Goal: Check status: Check status

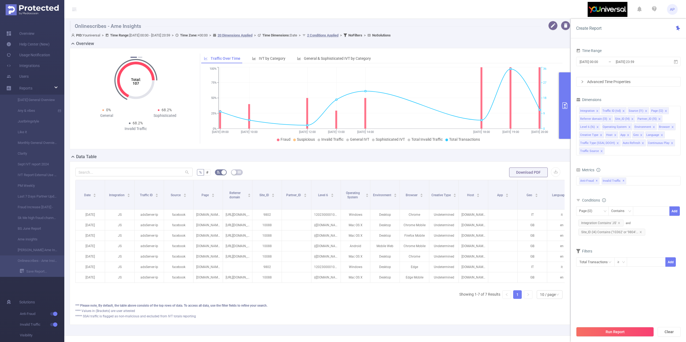
scroll to position [0, 3]
click at [588, 336] on button "Run Report" at bounding box center [615, 332] width 78 height 10
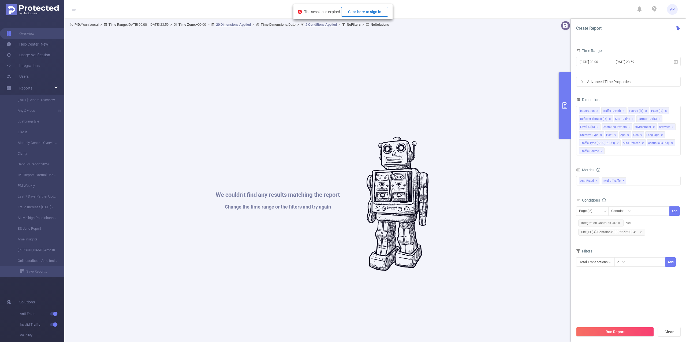
click at [364, 13] on button "Click here to sign in" at bounding box center [364, 12] width 47 height 10
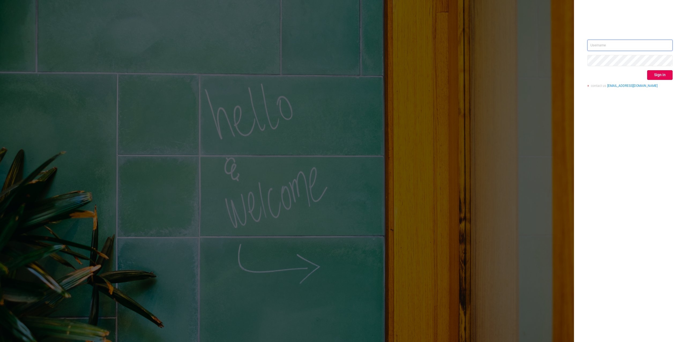
click at [612, 45] on input "text" at bounding box center [630, 45] width 85 height 11
type input "alexandre.persehais@youniversal.com"
click at [664, 76] on button "Sign in" at bounding box center [660, 75] width 25 height 10
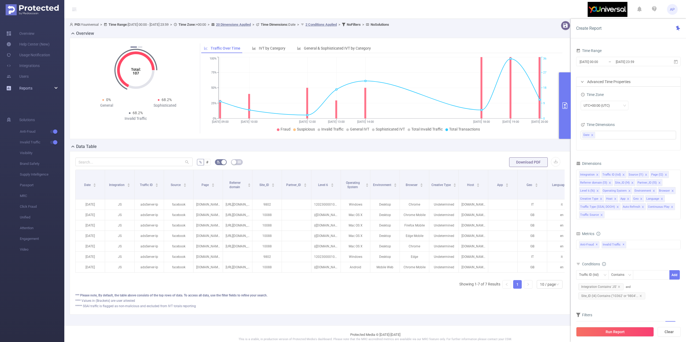
click at [40, 87] on div "Reports" at bounding box center [32, 88] width 64 height 11
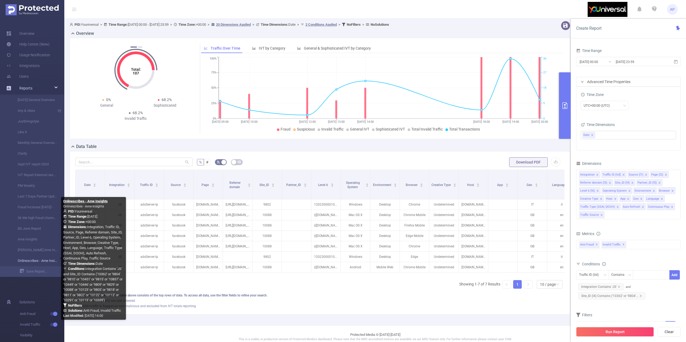
click at [23, 262] on link "Onlinescribes - Ame Insights" at bounding box center [34, 261] width 47 height 11
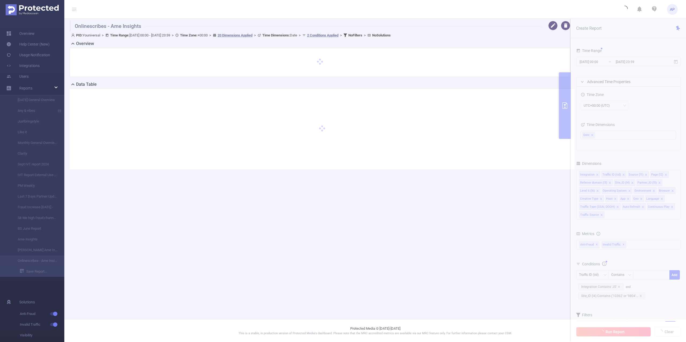
type input "2025-10-12 00:00"
type input "2025-10-12 23:59"
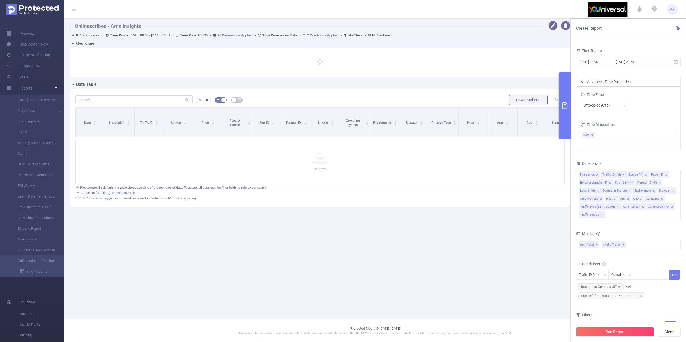
click at [448, 190] on div "*** Please note, By default, the table above consists of the top rows of data. …" at bounding box center [320, 187] width 490 height 5
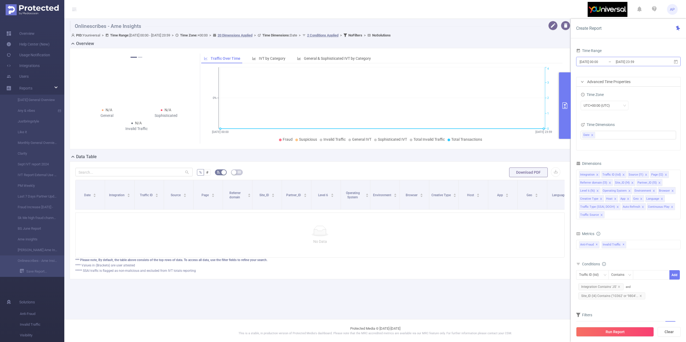
click at [593, 62] on input "2025-10-12 00:00" at bounding box center [600, 61] width 43 height 7
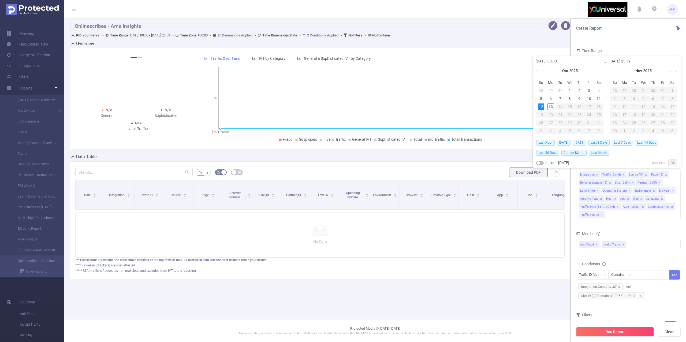
click at [577, 143] on span "[DATE]" at bounding box center [580, 143] width 14 height 6
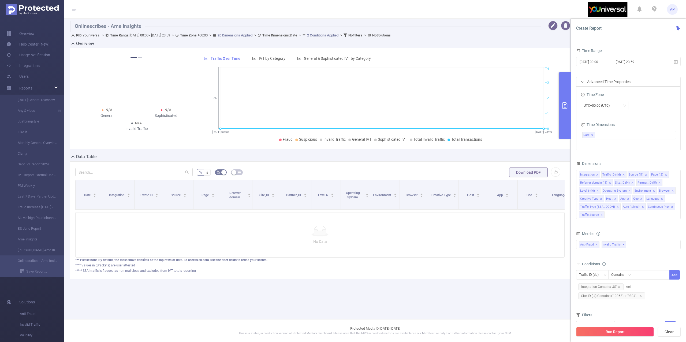
click at [637, 339] on div "Run Report Clear" at bounding box center [628, 332] width 115 height 20
drag, startPoint x: 639, startPoint y: 339, endPoint x: 643, endPoint y: 337, distance: 3.7
click at [643, 337] on div "Run Report Clear" at bounding box center [628, 332] width 115 height 20
click at [581, 332] on button "Run Report" at bounding box center [615, 332] width 78 height 10
